Goal: Task Accomplishment & Management: Use online tool/utility

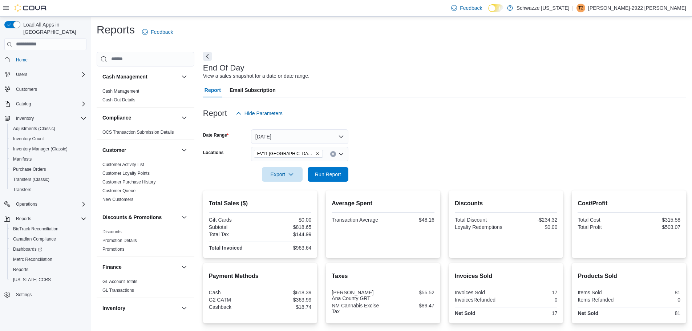
scroll to position [73, 0]
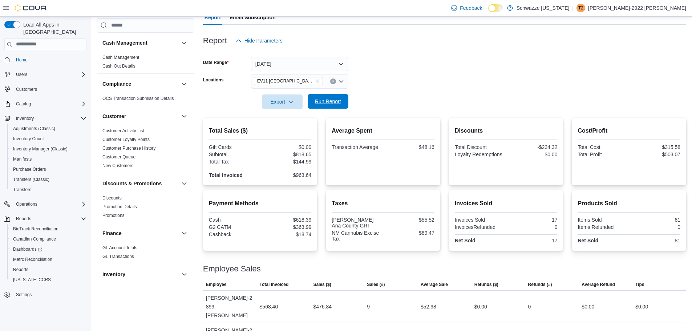
click at [322, 96] on span "Run Report" at bounding box center [328, 101] width 32 height 15
click at [317, 81] on icon "Remove EV11 Las Cruces South Valley from selection in this group" at bounding box center [317, 81] width 3 height 3
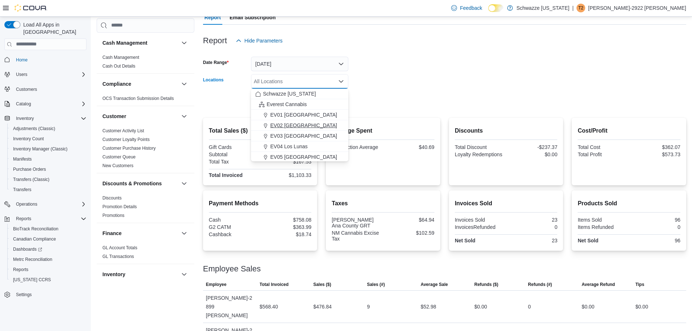
scroll to position [36, 0]
click at [303, 129] on span "EV06 [GEOGRAPHIC_DATA]" at bounding box center [303, 130] width 67 height 7
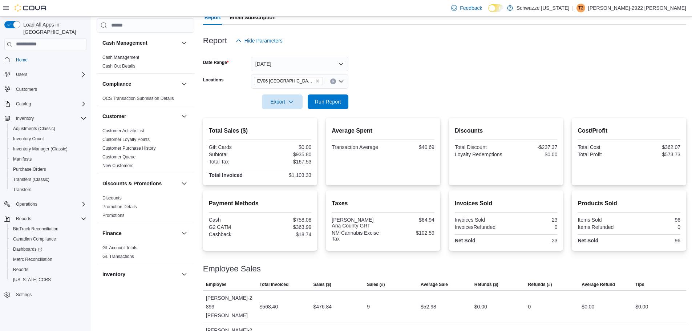
click at [406, 85] on form "Date Range [DATE] Locations EV06 [GEOGRAPHIC_DATA] East Export Run Report" at bounding box center [444, 78] width 483 height 61
click at [325, 98] on span "Run Report" at bounding box center [328, 101] width 26 height 7
click at [316, 81] on icon "Remove EV06 Las Cruces East from selection in this group" at bounding box center [317, 81] width 3 height 3
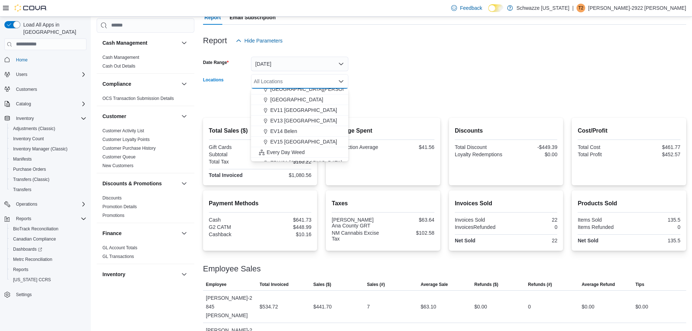
scroll to position [145, 0]
click at [303, 109] on span "EV15 [GEOGRAPHIC_DATA]" at bounding box center [303, 106] width 67 height 7
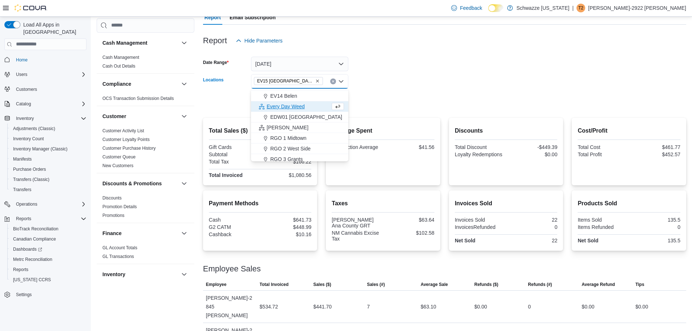
click at [468, 89] on div at bounding box center [444, 92] width 483 height 6
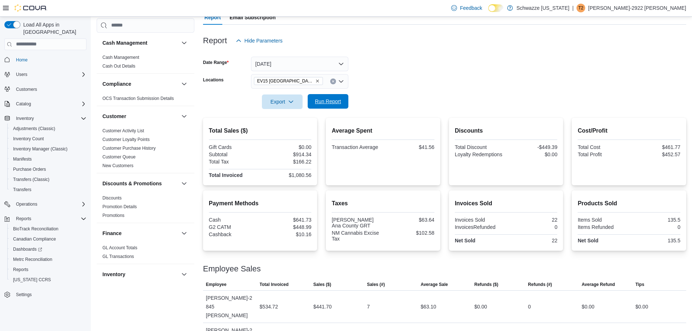
click at [328, 102] on span "Run Report" at bounding box center [328, 101] width 26 height 7
click at [316, 81] on icon "Remove EV15 Las Cruces North from selection in this group" at bounding box center [317, 81] width 3 height 3
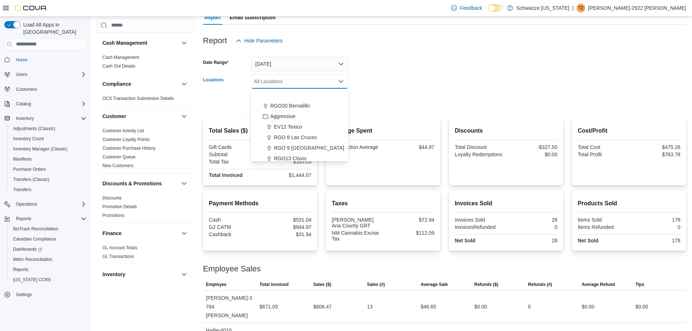
scroll to position [359, 0]
click at [298, 99] on button "RGO 8 Las Cruces" at bounding box center [299, 103] width 97 height 11
click at [387, 80] on form "Date Range [DATE] Locations [GEOGRAPHIC_DATA] 8 [GEOGRAPHIC_DATA] Combo box. Se…" at bounding box center [444, 78] width 483 height 61
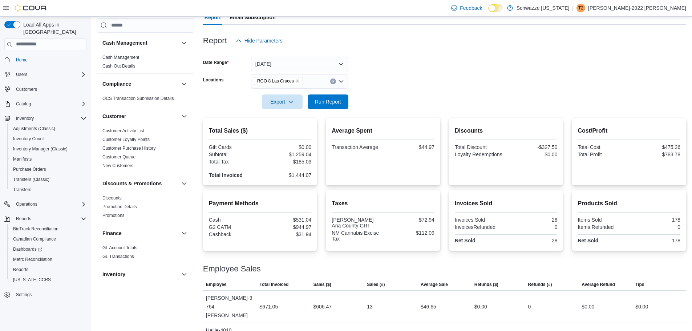
click at [349, 99] on form "Date Range [DATE] Locations [GEOGRAPHIC_DATA] 8 [GEOGRAPHIC_DATA] Export Run Re…" at bounding box center [444, 78] width 483 height 61
click at [335, 101] on span "Run Report" at bounding box center [328, 101] width 26 height 7
click at [333, 81] on icon "Clear input" at bounding box center [333, 81] width 2 height 2
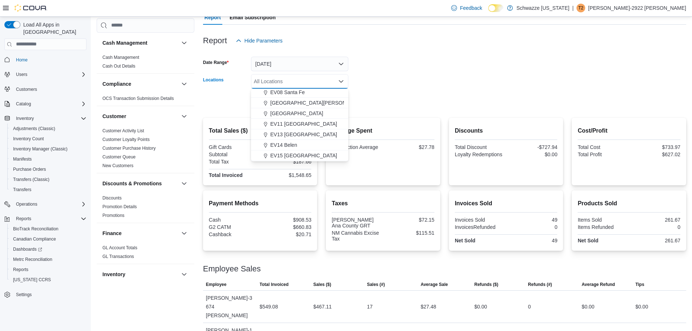
scroll to position [109, 0]
click at [295, 112] on span "EV11 [GEOGRAPHIC_DATA]" at bounding box center [303, 111] width 67 height 7
click at [438, 62] on form "Date Range [DATE] Locations [GEOGRAPHIC_DATA] [GEOGRAPHIC_DATA] [GEOGRAPHIC_DAT…" at bounding box center [444, 78] width 483 height 61
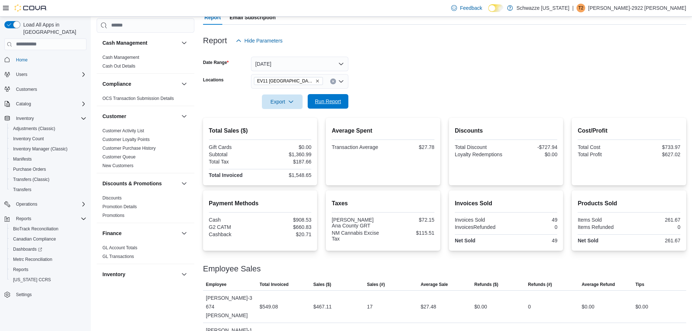
click at [316, 102] on span "Run Report" at bounding box center [328, 101] width 26 height 7
